Goal: Obtain resource: Download file/media

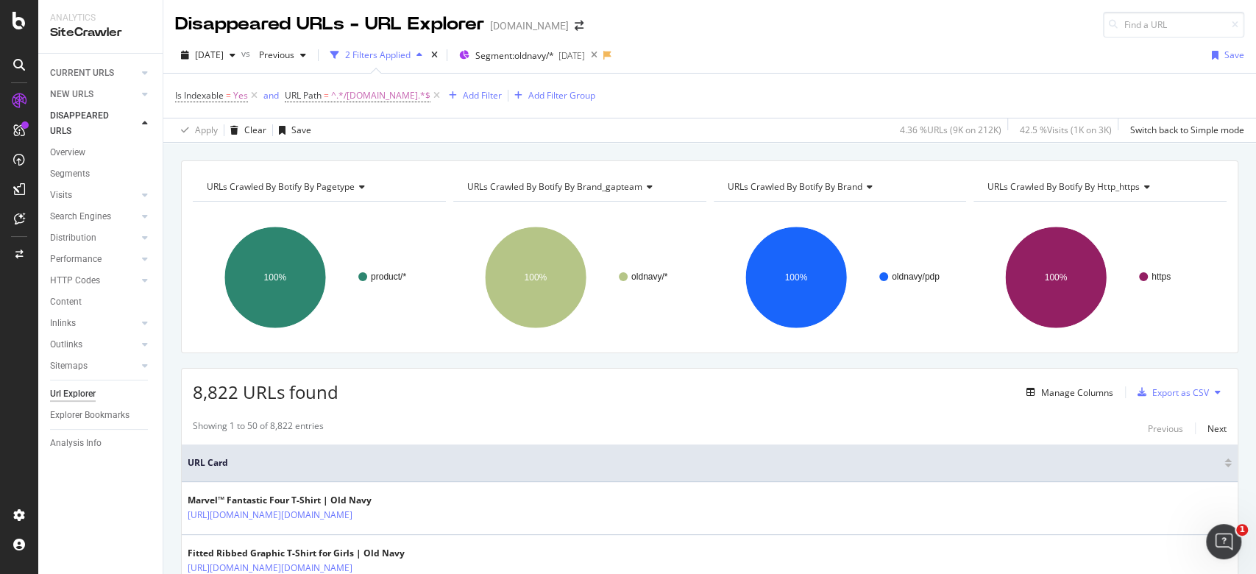
click at [428, 45] on div "2 Filters Applied" at bounding box center [377, 55] width 104 height 22
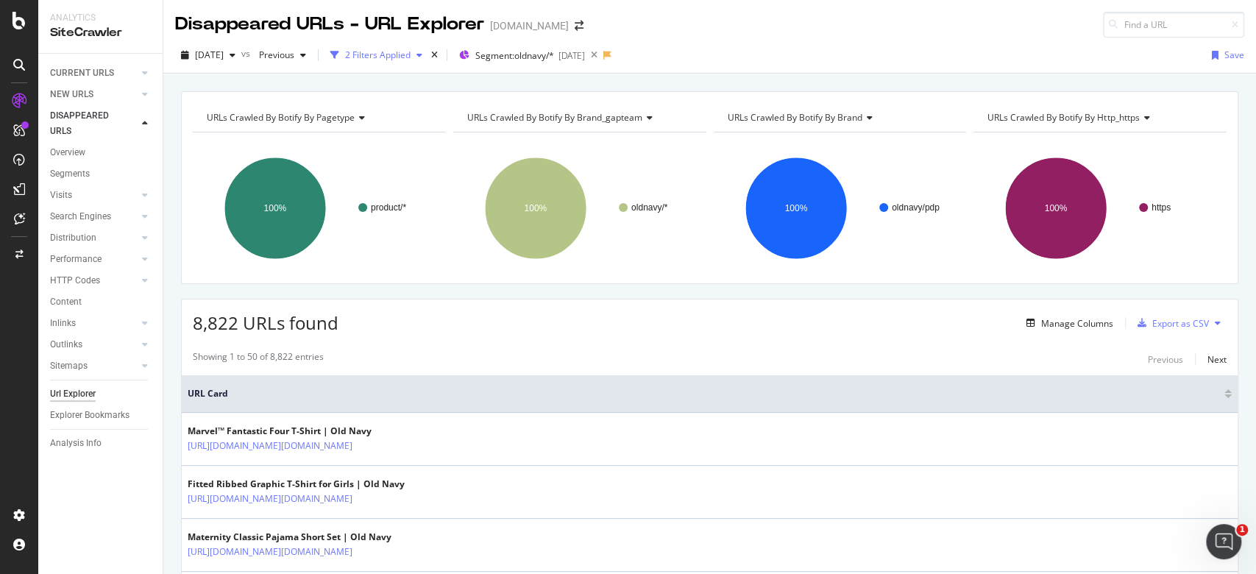
click at [422, 54] on icon "button" at bounding box center [420, 55] width 6 height 9
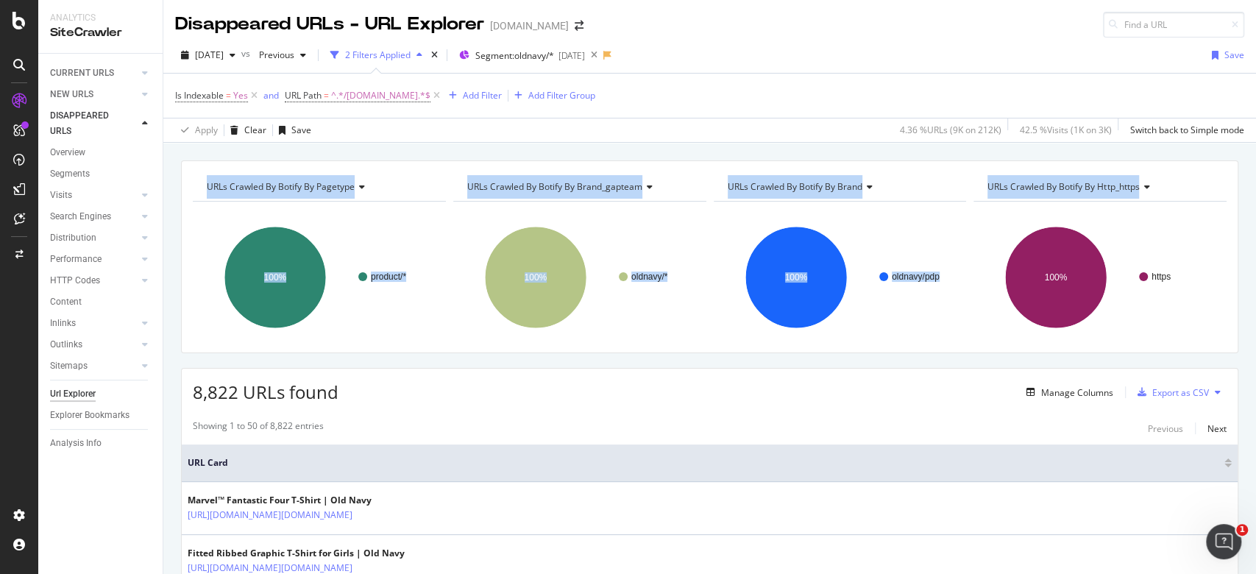
drag, startPoint x: 1206, startPoint y: 290, endPoint x: 185, endPoint y: 183, distance: 1027.3
click at [185, 183] on div "URLs Crawled By Botify By pagetype Chart (by Value) Table Expand Export as CSV …" at bounding box center [710, 256] width 1058 height 193
click at [194, 164] on div "URLs Crawled By Botify By pagetype Chart (by Value) Table Expand Export as CSV …" at bounding box center [710, 256] width 1058 height 193
click at [194, 163] on div "URLs Crawled By Botify By pagetype Chart (by Value) Table Expand Export as CSV …" at bounding box center [710, 256] width 1058 height 193
drag, startPoint x: 194, startPoint y: 158, endPoint x: 1208, endPoint y: 263, distance: 1019.0
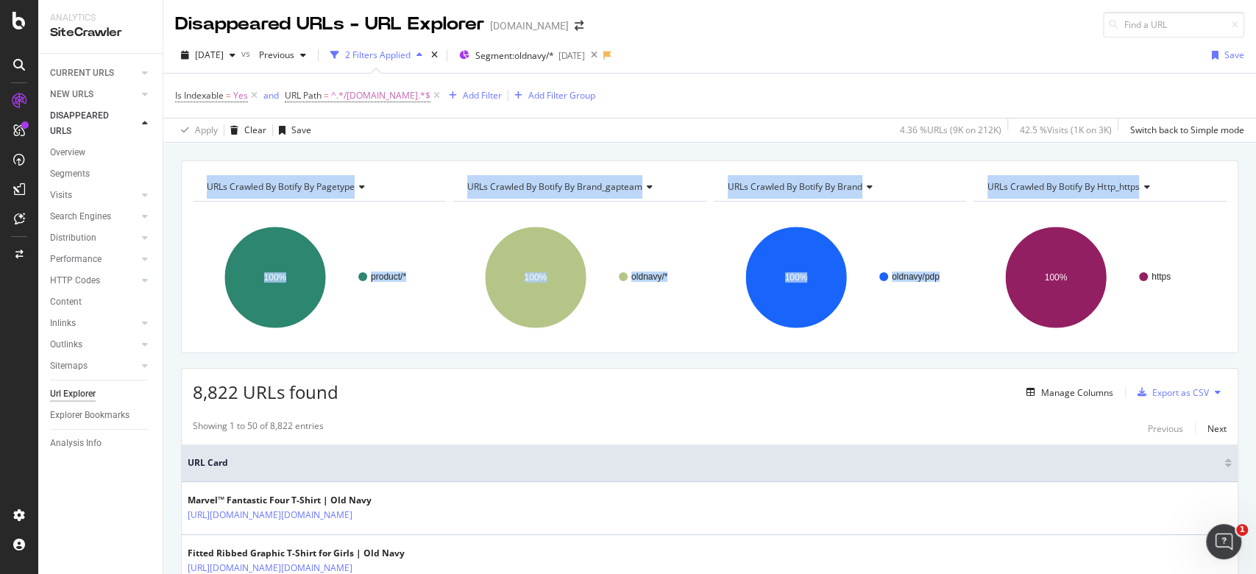
click at [1207, 178] on div "URLs Crawled By Botify By pagetype Chart (by Value) Table Expand Export as CSV …" at bounding box center [709, 160] width 1093 height 35
click at [1222, 260] on div "URLs Crawled By Botify By pagetype Chart (by Value) Table Expand Export as CSV …" at bounding box center [710, 256] width 1058 height 193
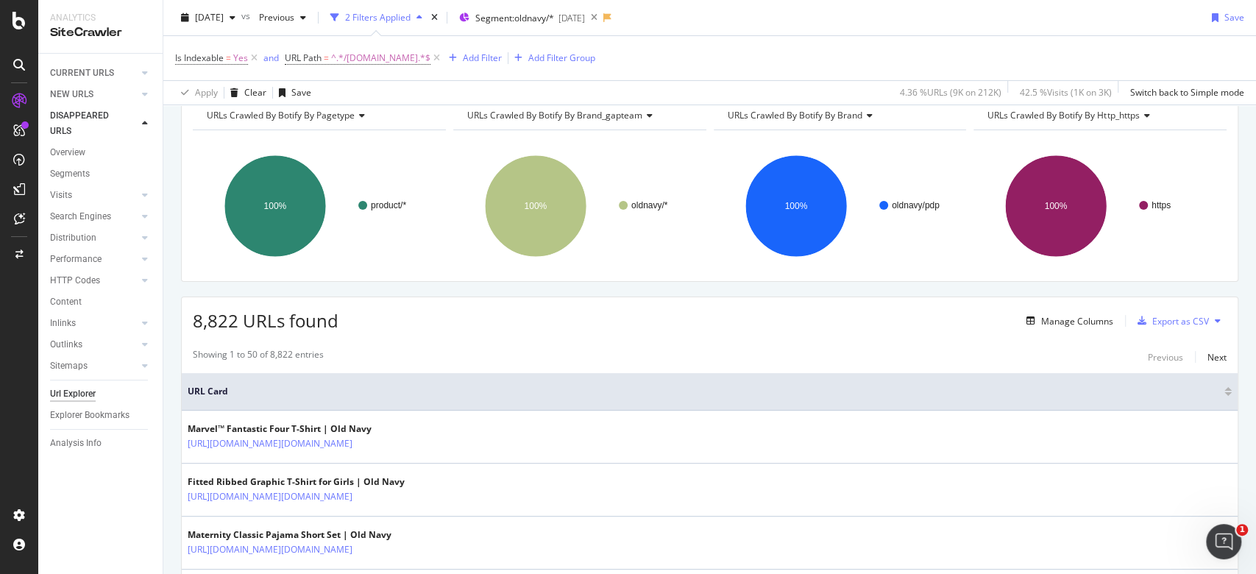
scroll to position [98, 0]
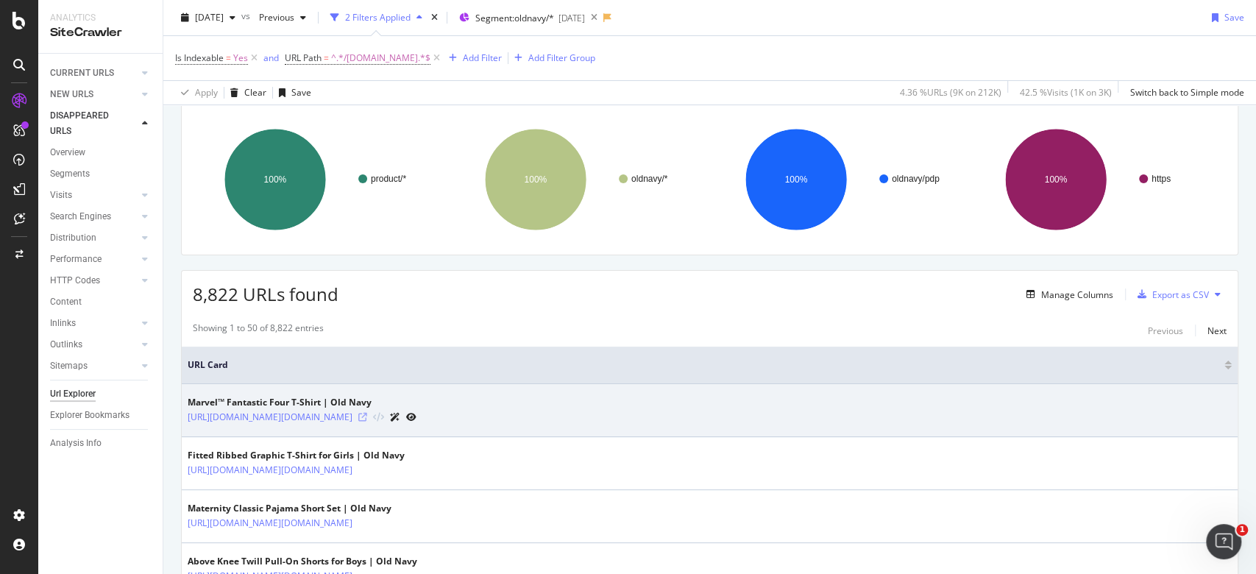
click at [367, 413] on icon at bounding box center [362, 417] width 9 height 9
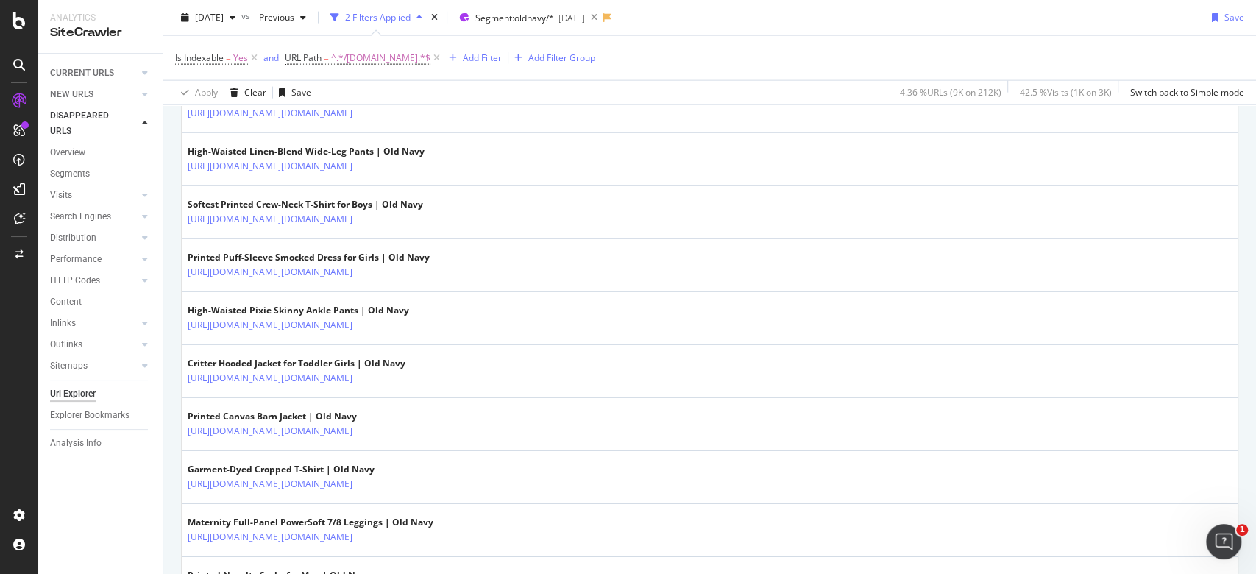
scroll to position [2637, 0]
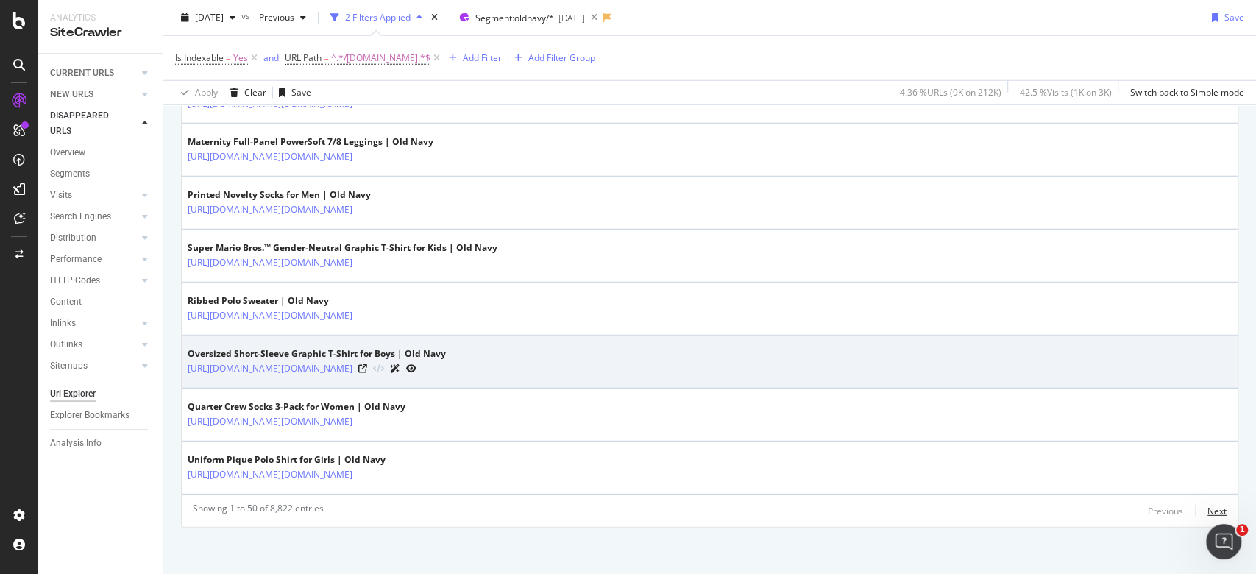
drag, startPoint x: 1203, startPoint y: 502, endPoint x: 871, endPoint y: 349, distance: 365.6
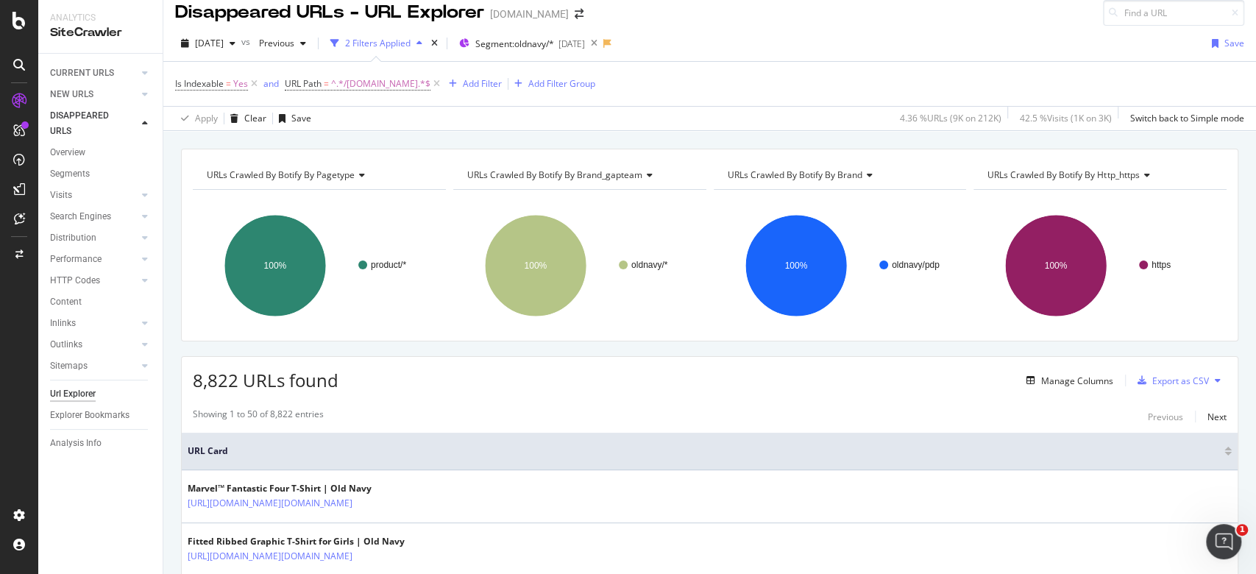
scroll to position [0, 0]
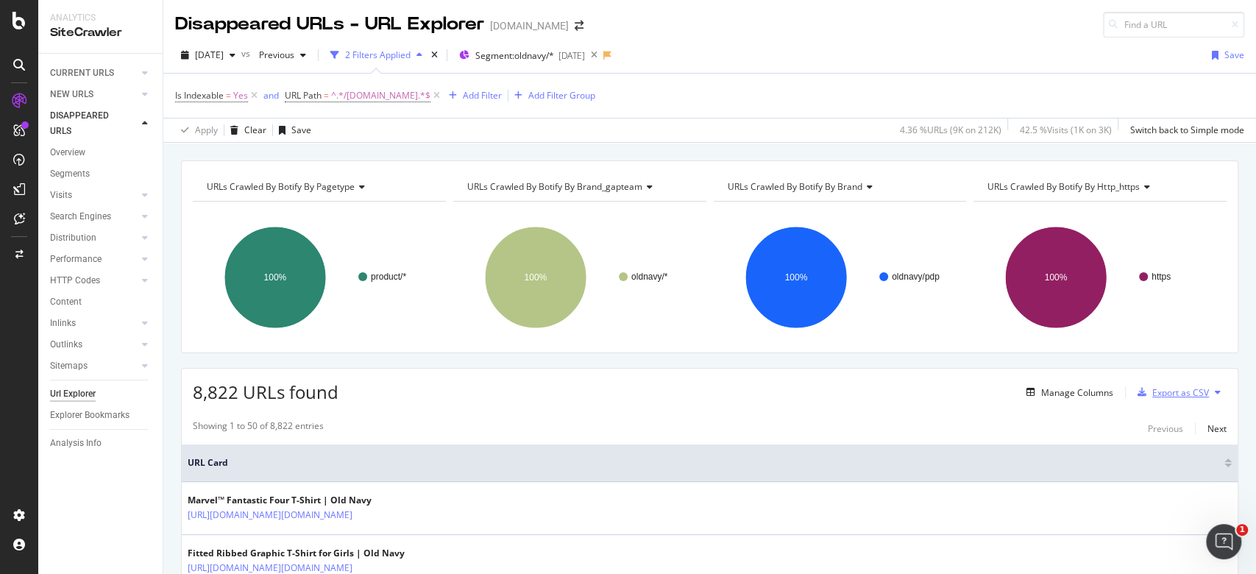
click at [1170, 392] on div "Export as CSV" at bounding box center [1181, 392] width 57 height 13
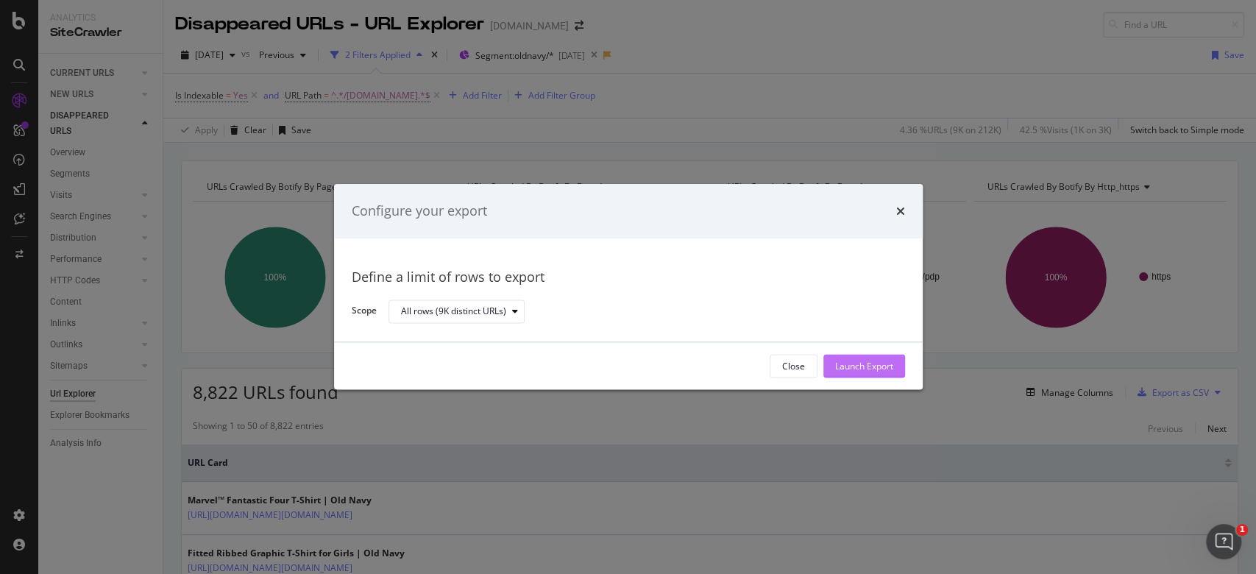
click at [860, 364] on div "Launch Export" at bounding box center [864, 366] width 58 height 13
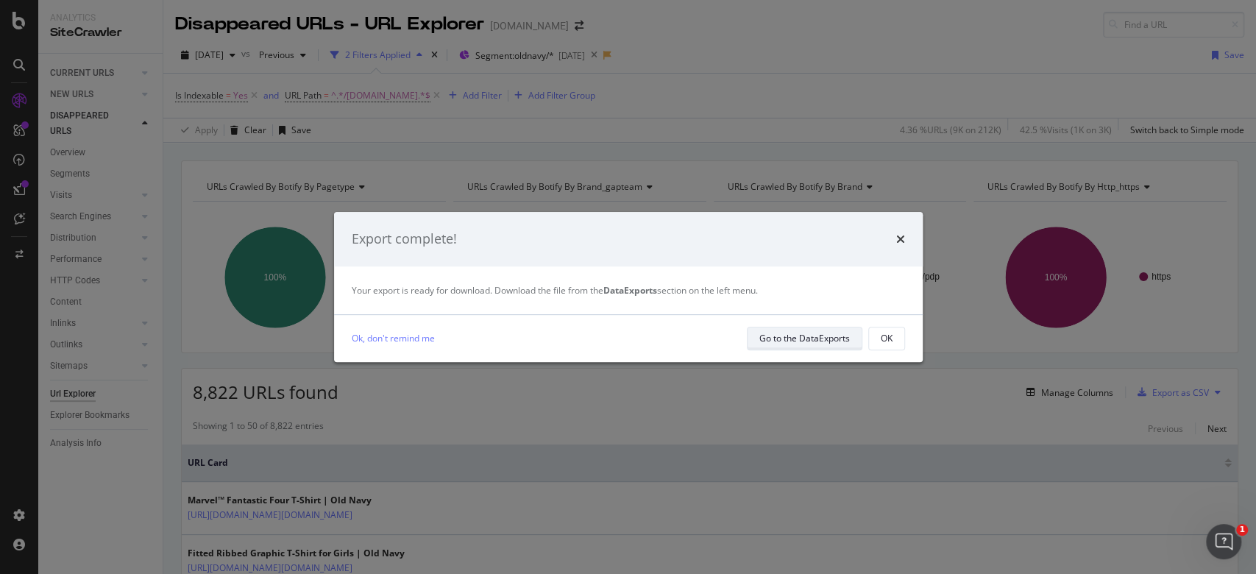
click at [774, 333] on div "Go to the DataExports" at bounding box center [805, 338] width 91 height 13
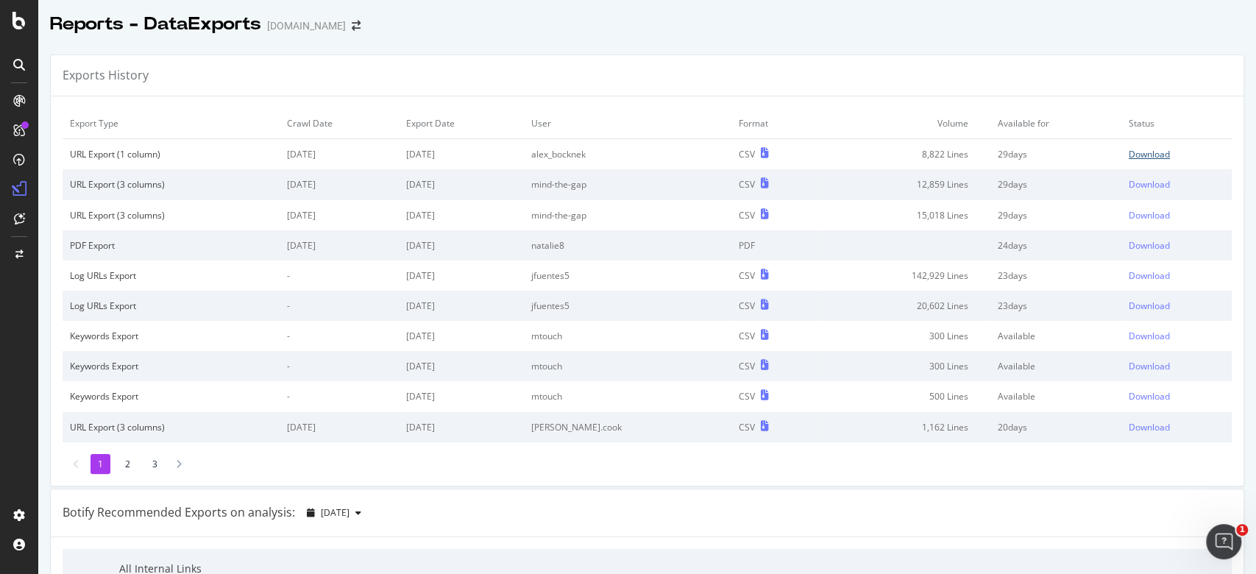
click at [1129, 153] on div "Download" at bounding box center [1149, 154] width 41 height 13
click at [557, 527] on div "Botify Recommended Exports on analysis: [DATE]" at bounding box center [647, 513] width 1193 height 48
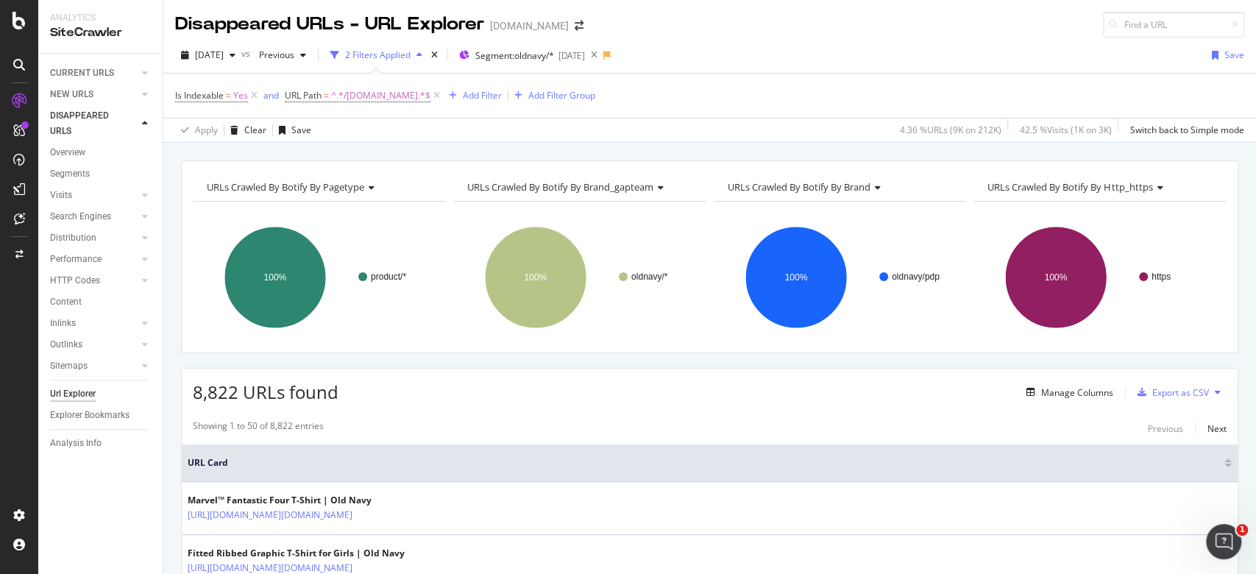
drag, startPoint x: 781, startPoint y: 148, endPoint x: 781, endPoint y: 135, distance: 13.2
click at [781, 148] on div "URLs Crawled By Botify By pagetype Chart (by Value) Table Expand Export as CSV …" at bounding box center [709, 160] width 1093 height 35
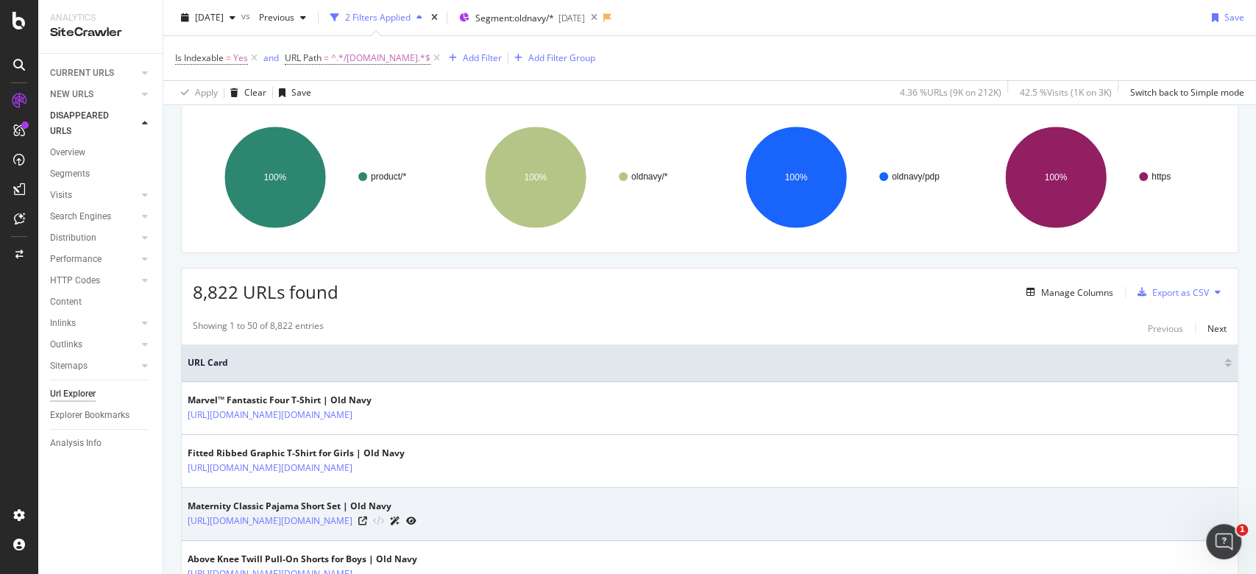
scroll to position [196, 0]
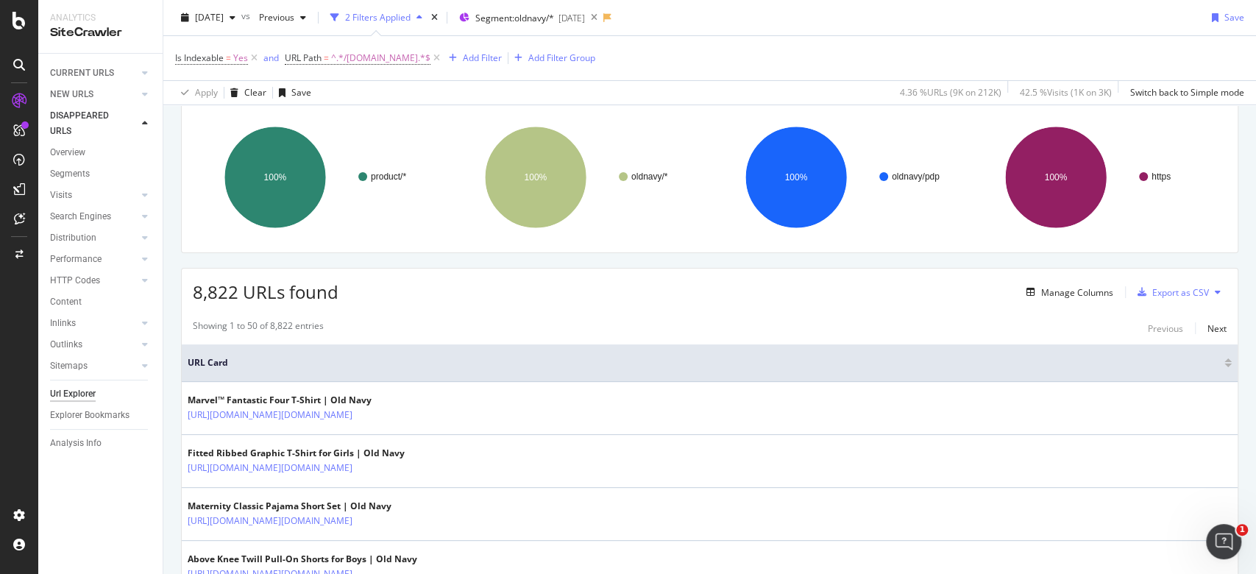
scroll to position [0, 0]
